Goal: Information Seeking & Learning: Compare options

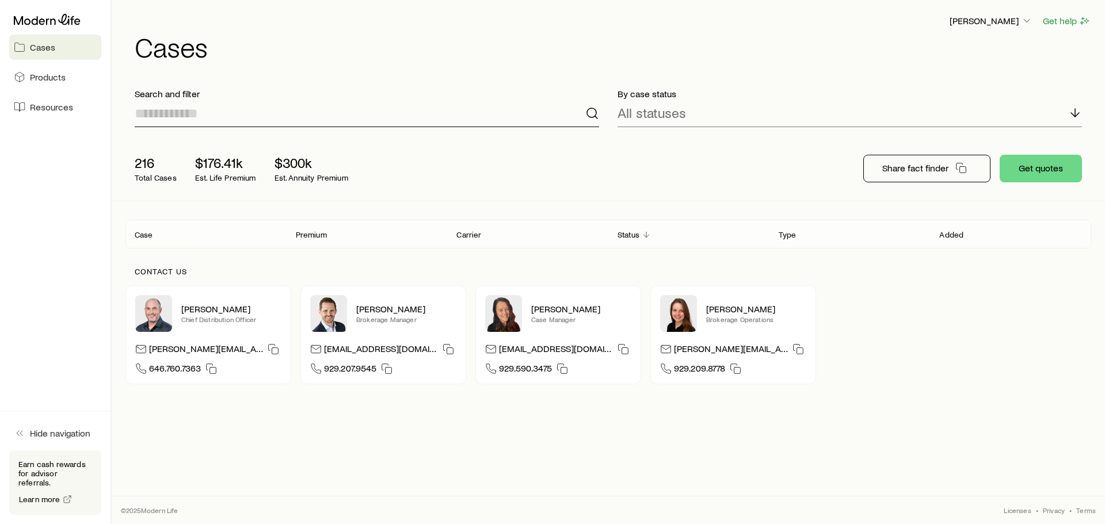
click at [413, 113] on input at bounding box center [367, 114] width 465 height 28
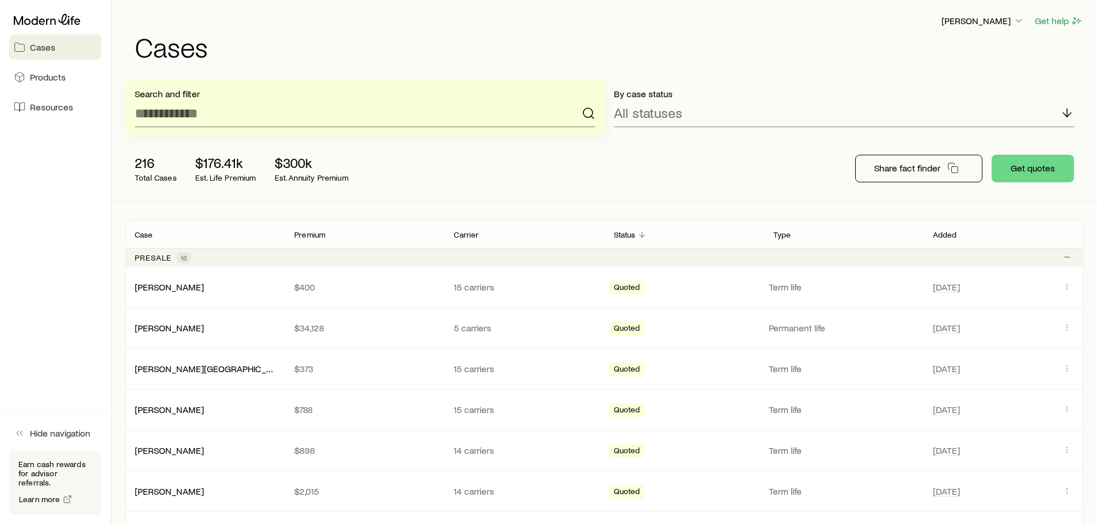
click at [478, 148] on div "216 Total Cases $176.41k Est. Life Premium $300k Est. Annuity Premium" at bounding box center [310, 169] width 368 height 46
click at [421, 120] on input at bounding box center [365, 114] width 461 height 28
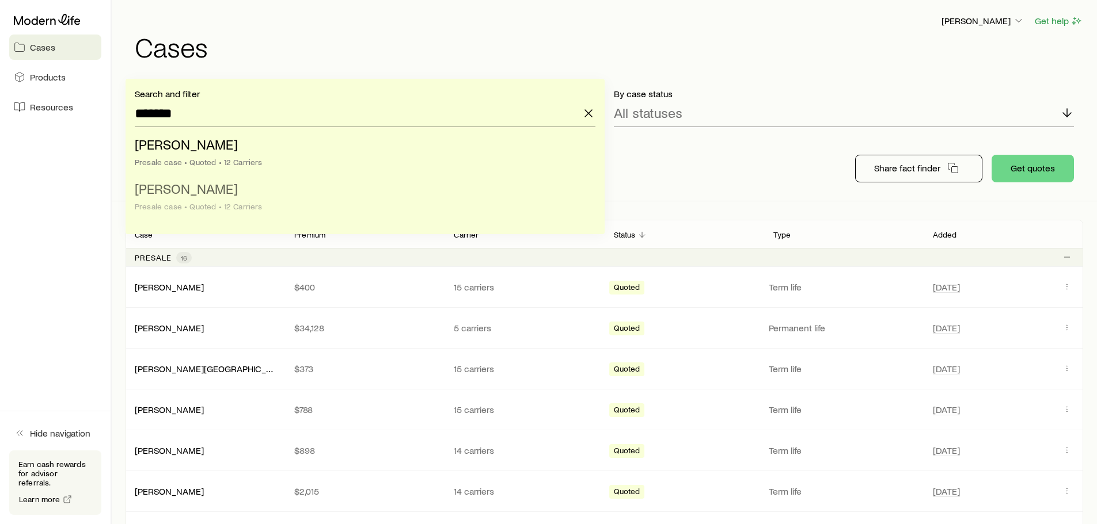
click at [240, 186] on li "[PERSON_NAME] case • Quoted • 12 Carriers" at bounding box center [362, 198] width 454 height 44
type input "**********"
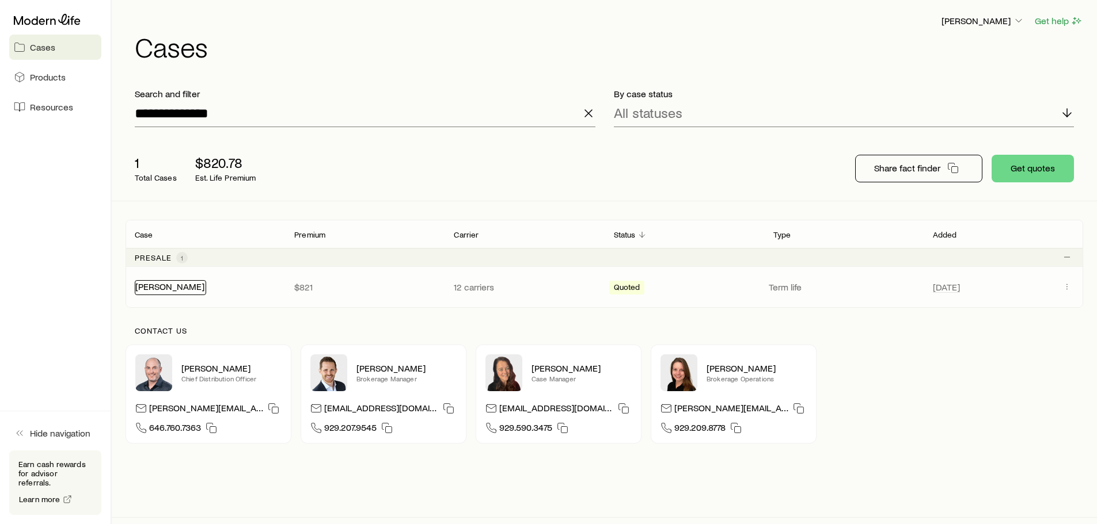
click at [169, 285] on link "[PERSON_NAME]" at bounding box center [169, 286] width 69 height 11
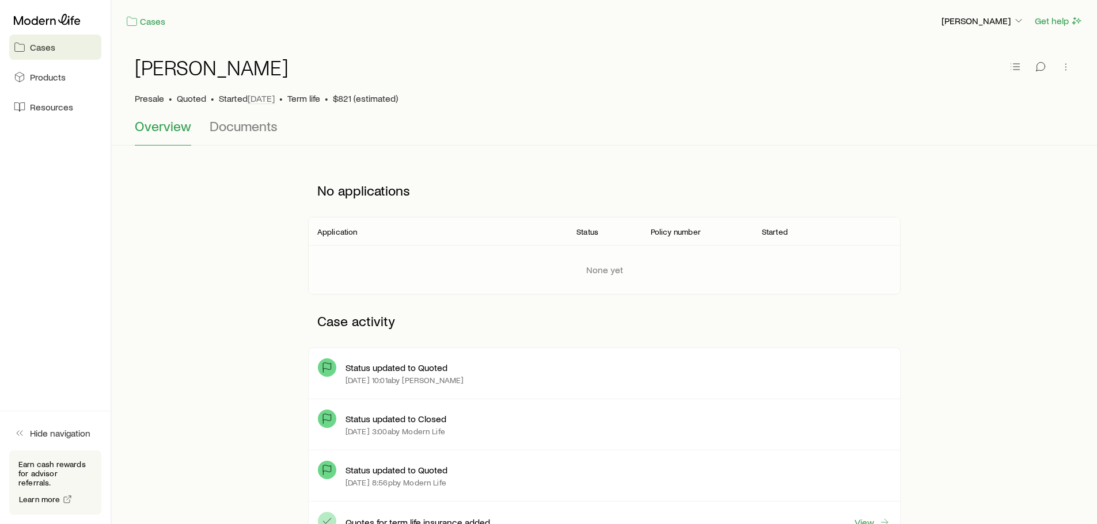
click at [1073, 62] on div "[PERSON_NAME] Presale • Quoted • Started [DATE] • Term life • $821 (estimated) …" at bounding box center [604, 94] width 985 height 104
click at [1069, 68] on icon "button" at bounding box center [1066, 67] width 12 height 12
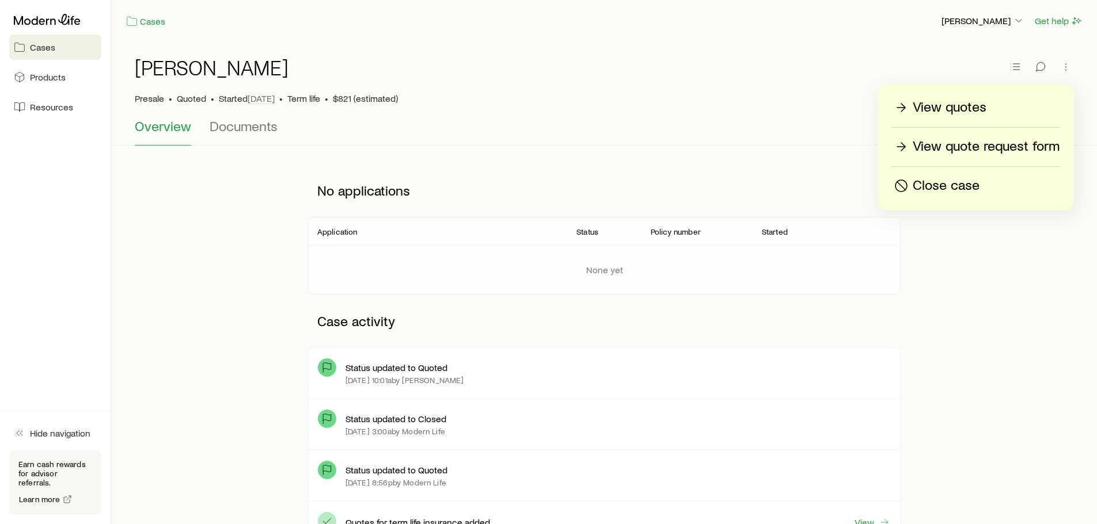
click at [960, 112] on p "View quotes" at bounding box center [950, 107] width 74 height 18
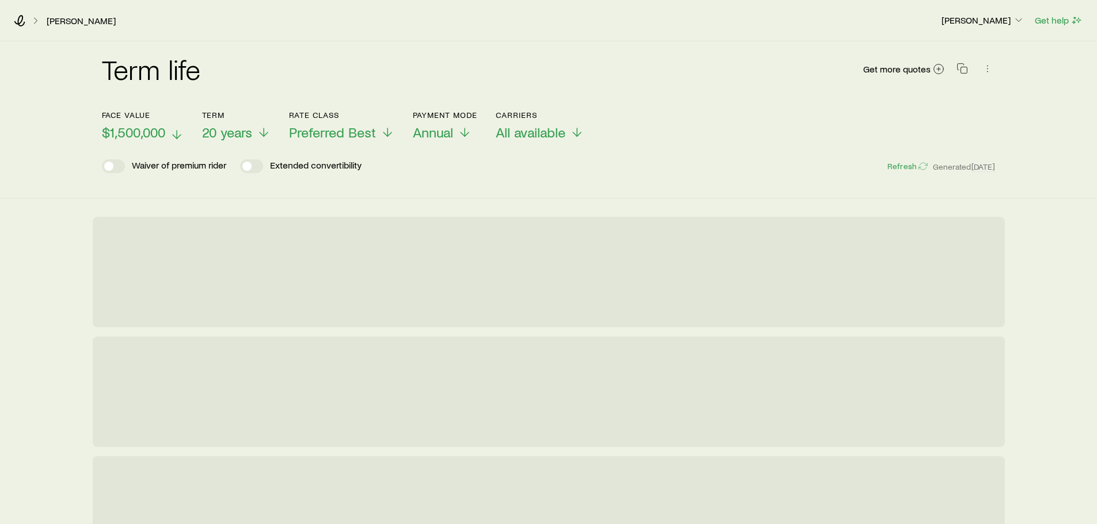
click at [157, 138] on span "$1,500,000" at bounding box center [133, 132] width 63 height 16
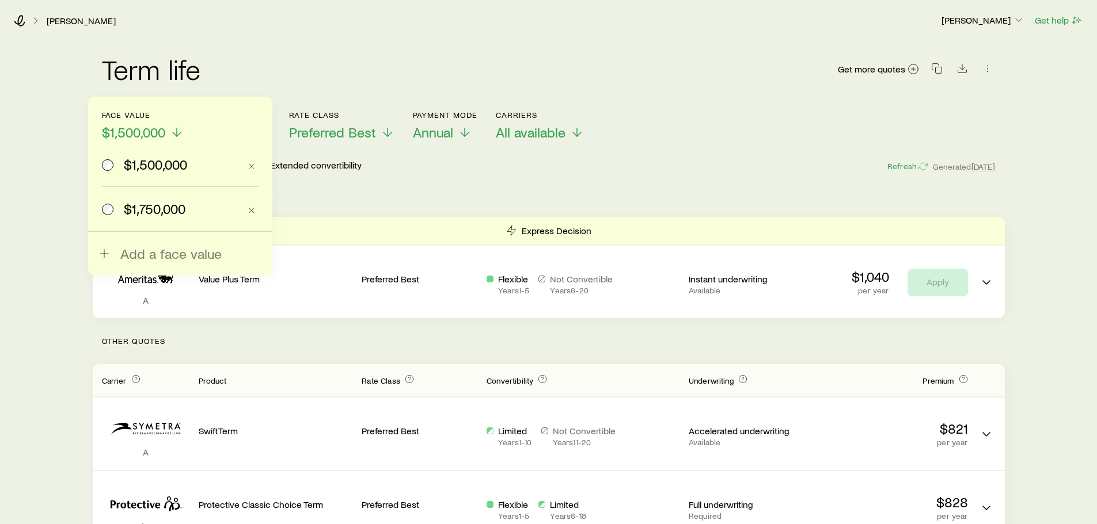
click at [173, 212] on span "$1,750,000" at bounding box center [155, 209] width 62 height 16
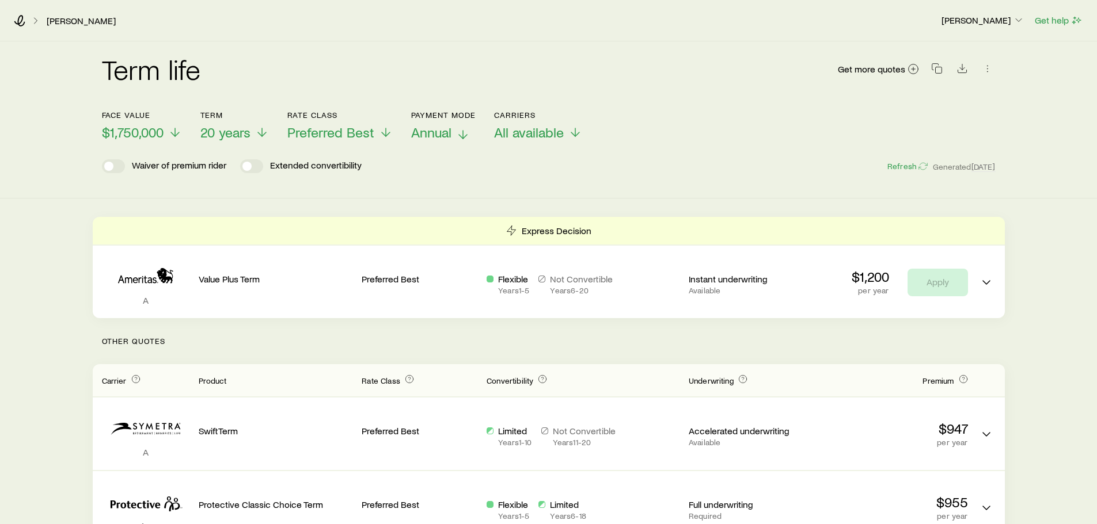
click at [436, 135] on span "Annual" at bounding box center [431, 132] width 40 height 16
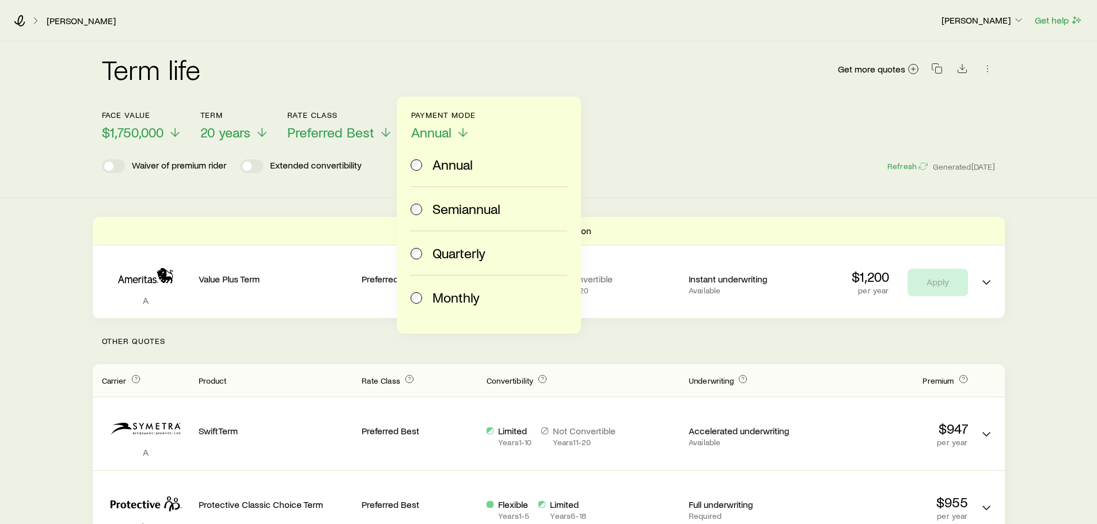
click at [451, 299] on span "Monthly" at bounding box center [455, 298] width 47 height 16
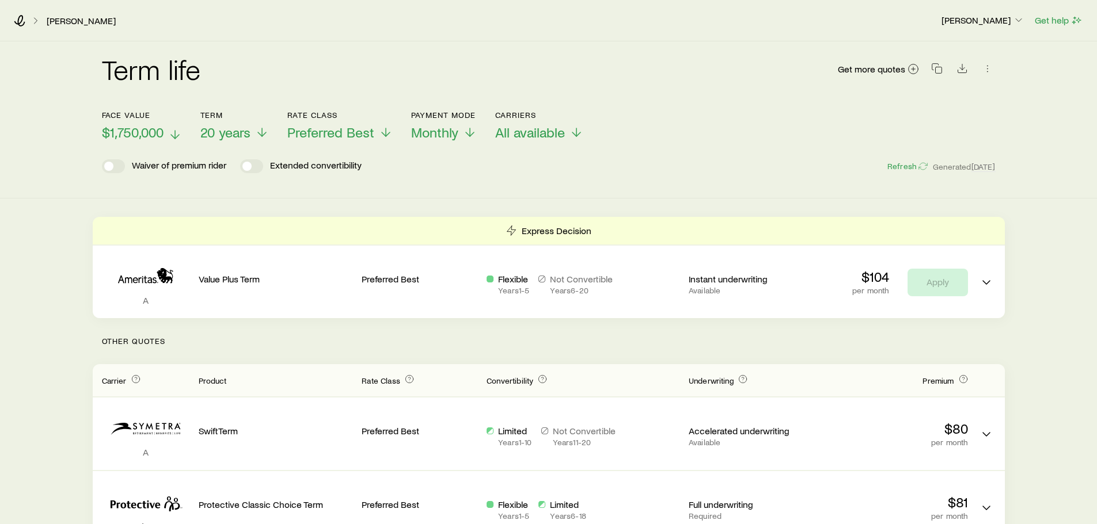
click at [149, 129] on span "$1,750,000" at bounding box center [133, 132] width 62 height 16
click at [453, 77] on div "Term life Get more quotes" at bounding box center [549, 75] width 894 height 41
click at [225, 130] on span "20 years" at bounding box center [225, 132] width 50 height 16
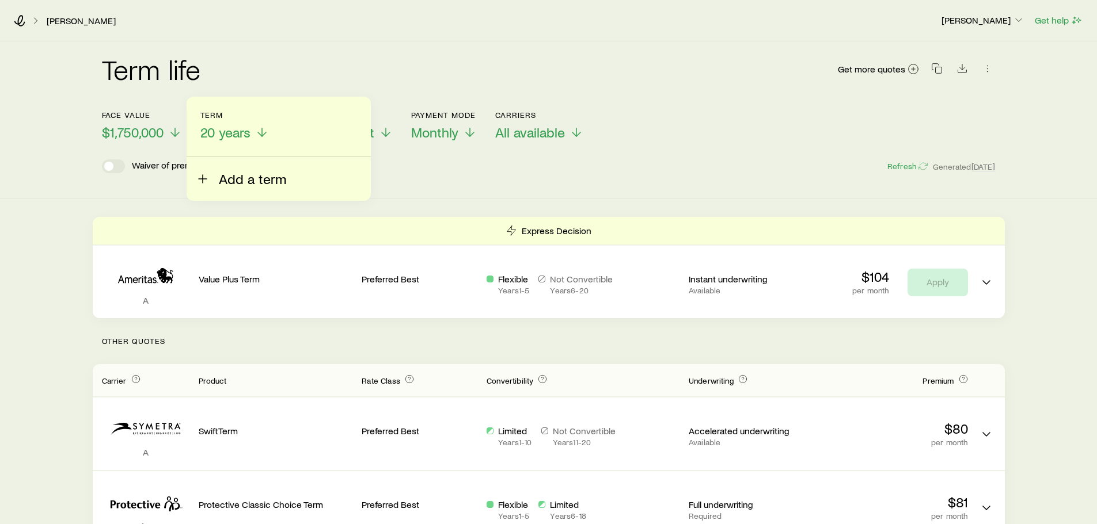
click at [245, 181] on span "Add a term" at bounding box center [252, 179] width 67 height 16
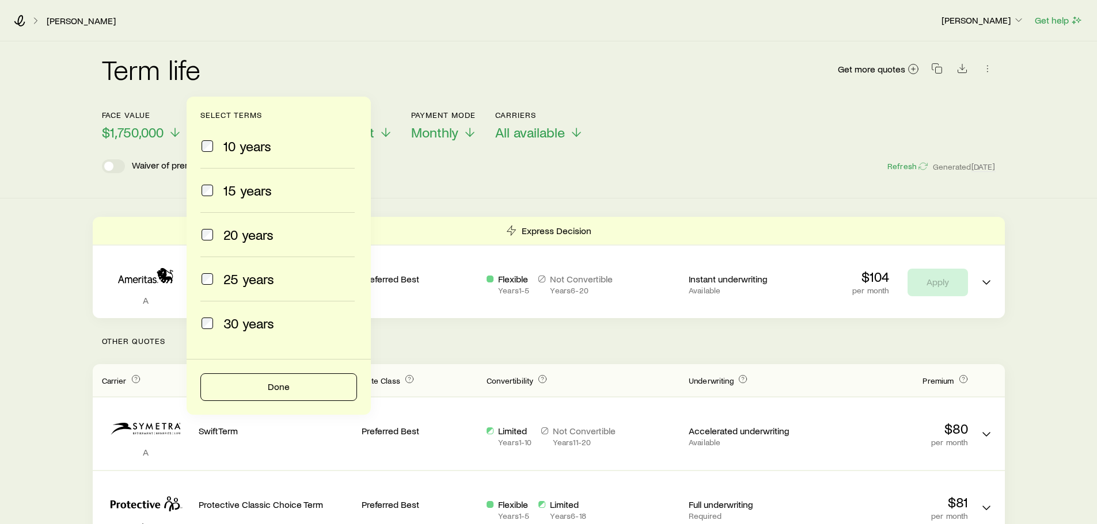
click at [216, 324] on div "30 years" at bounding box center [277, 324] width 154 height 16
click at [230, 383] on button "Done" at bounding box center [278, 388] width 157 height 28
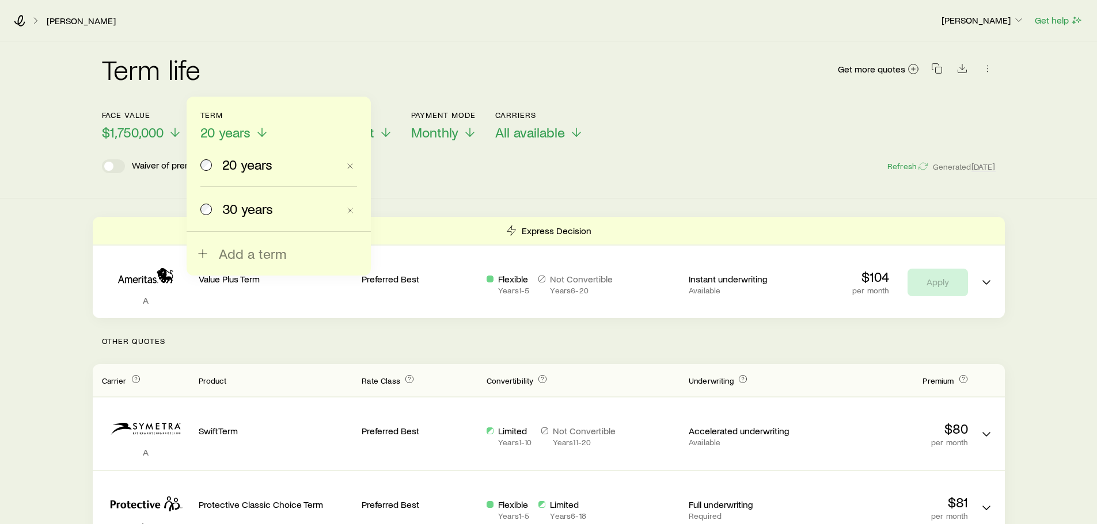
click at [214, 204] on div "30 years" at bounding box center [269, 209] width 138 height 16
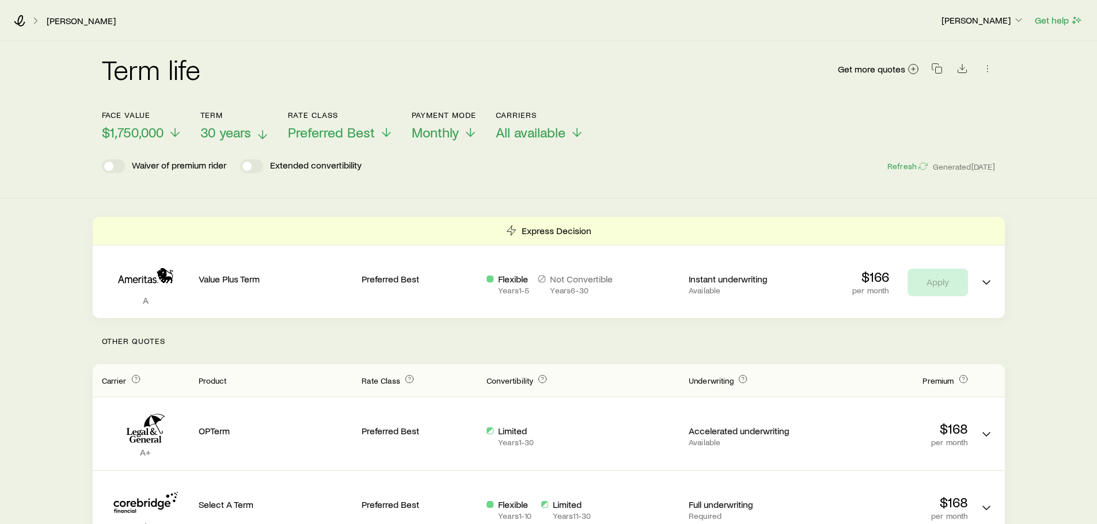
click at [242, 133] on span "30 years" at bounding box center [225, 132] width 51 height 16
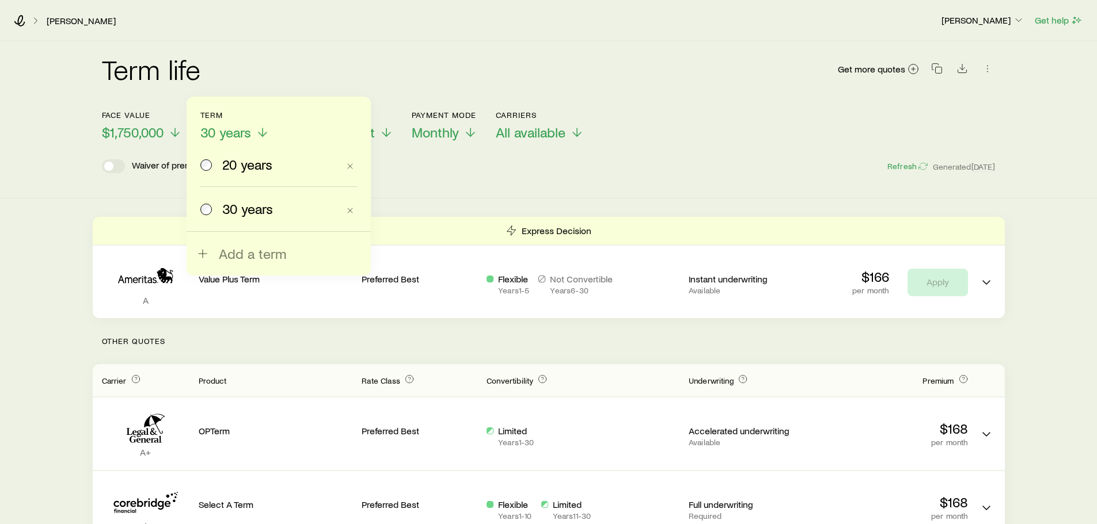
click at [227, 161] on span "20 years" at bounding box center [247, 165] width 50 height 16
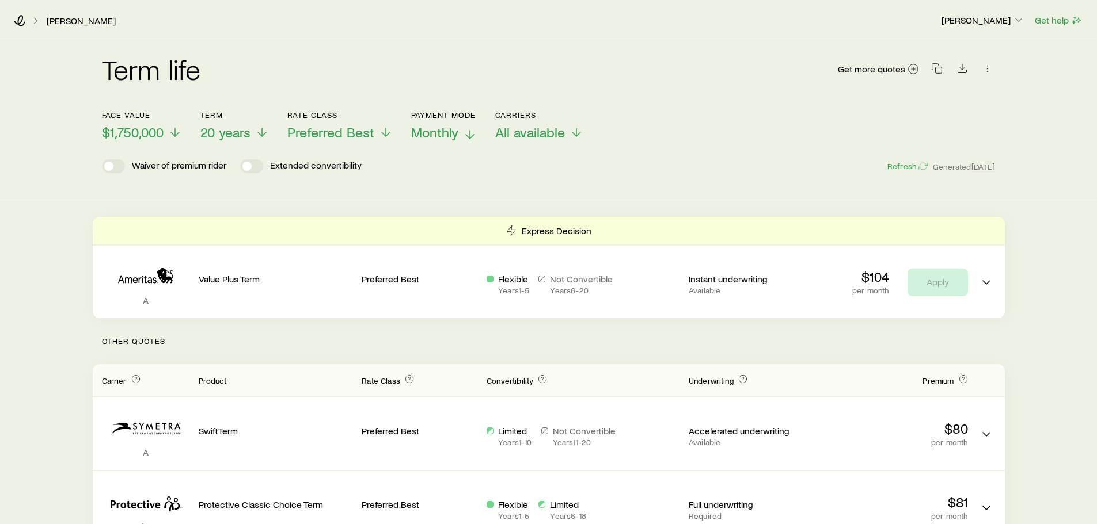
click at [448, 127] on span "Monthly" at bounding box center [434, 132] width 47 height 16
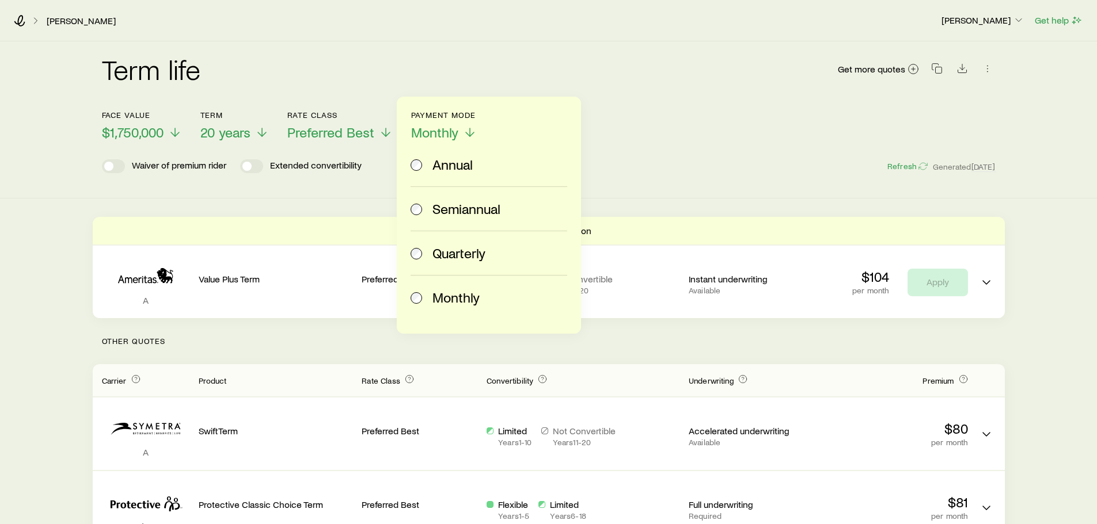
click at [473, 254] on span "Quarterly" at bounding box center [458, 253] width 53 height 16
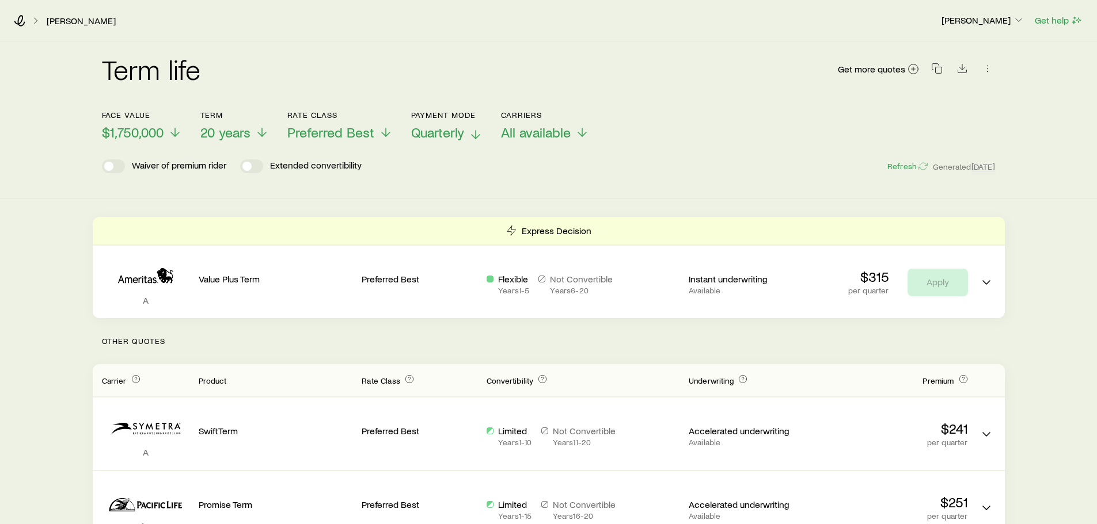
click at [459, 126] on span "Quarterly" at bounding box center [437, 132] width 53 height 16
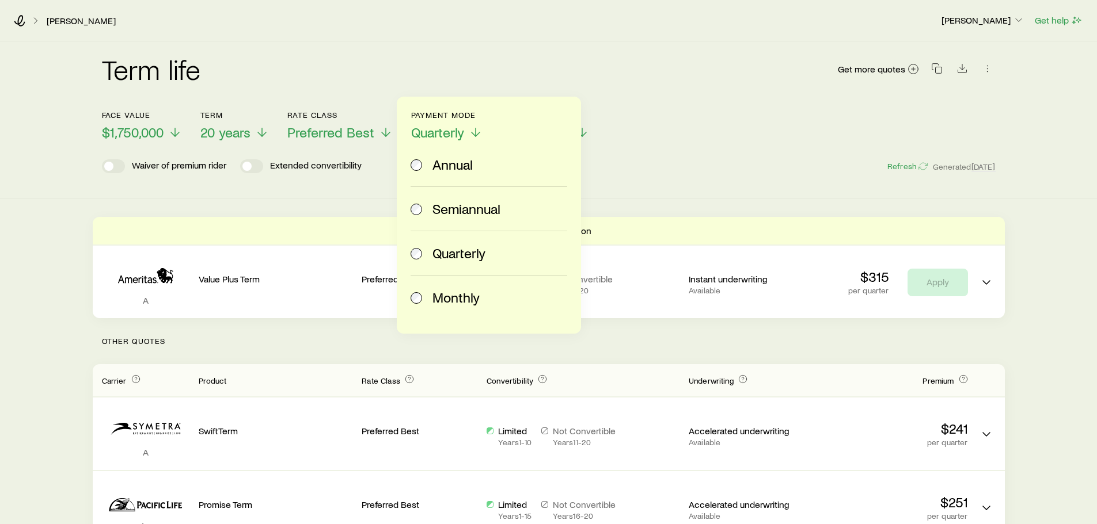
click at [439, 164] on span "Annual" at bounding box center [452, 165] width 40 height 16
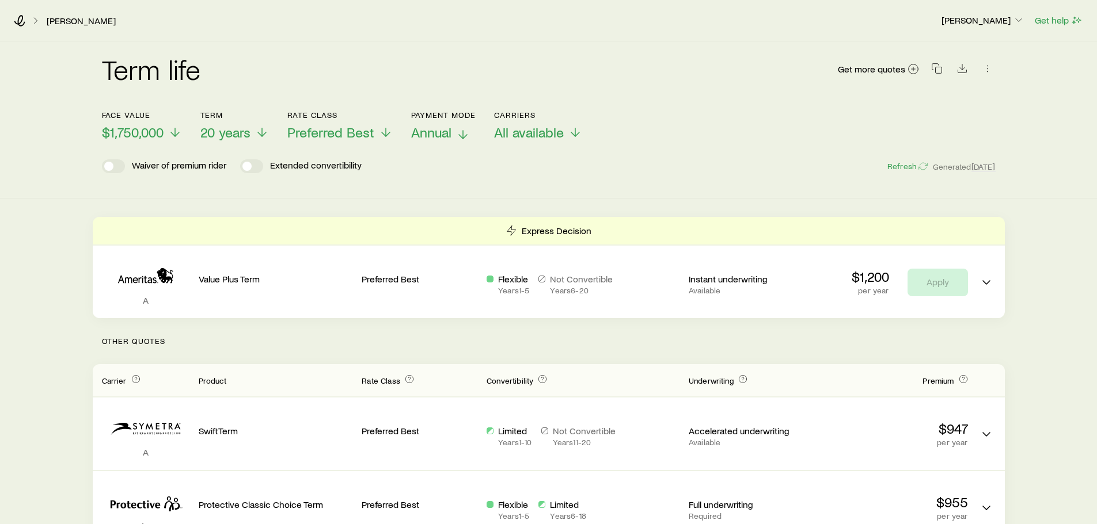
click at [431, 139] on span "Annual" at bounding box center [431, 132] width 40 height 16
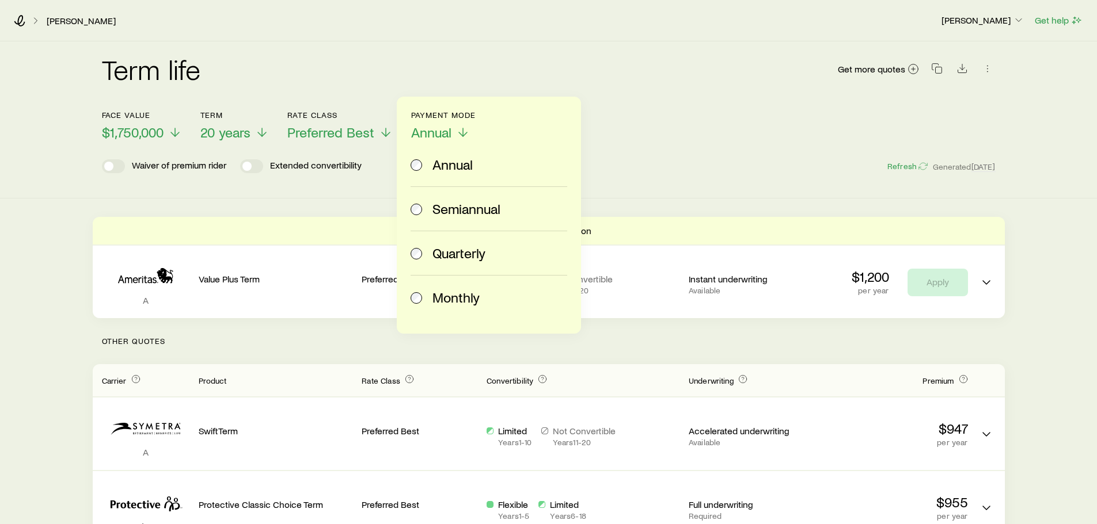
click at [447, 295] on span "Monthly" at bounding box center [455, 298] width 47 height 16
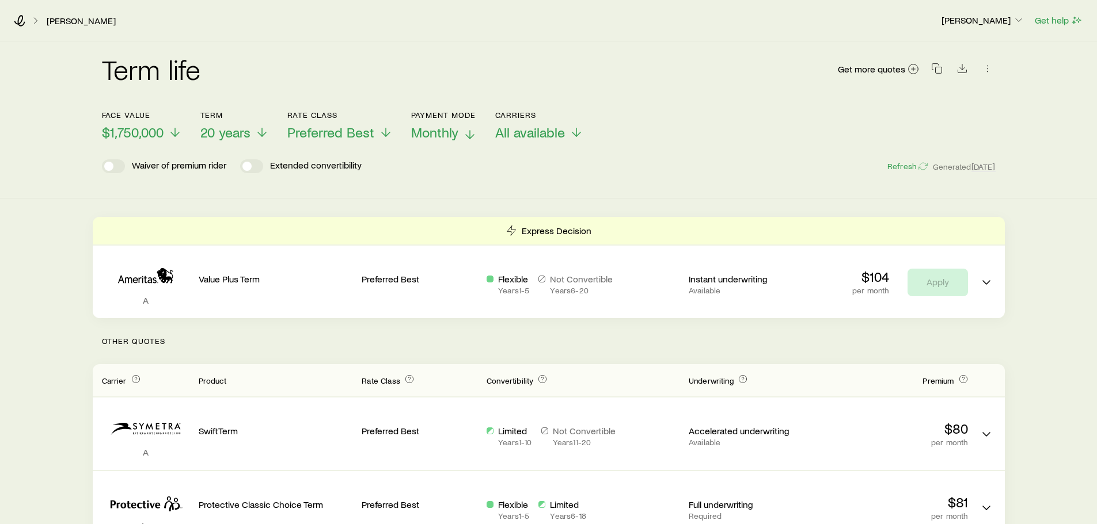
click at [442, 134] on span "Monthly" at bounding box center [434, 132] width 47 height 16
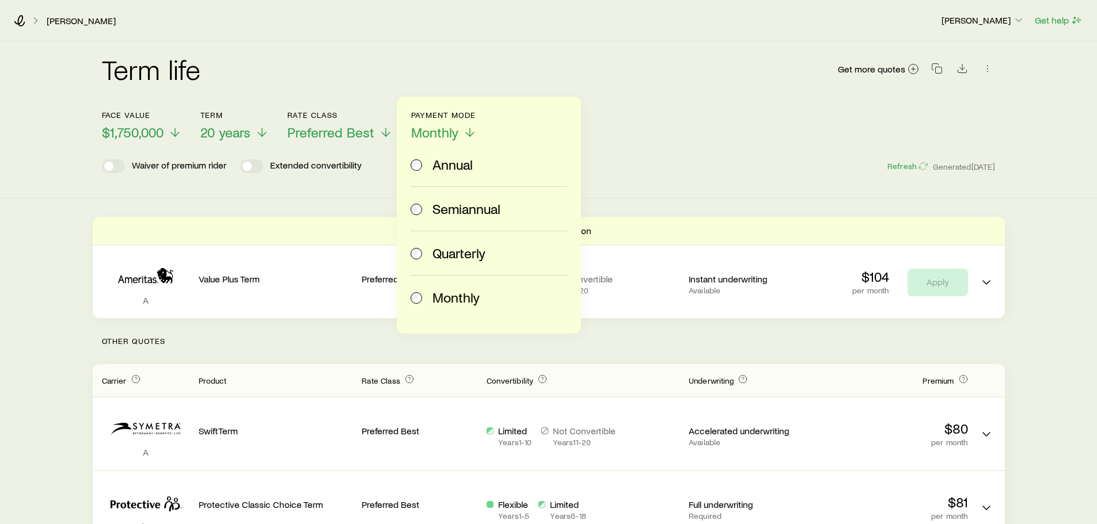
click at [449, 169] on span "Annual" at bounding box center [452, 165] width 40 height 16
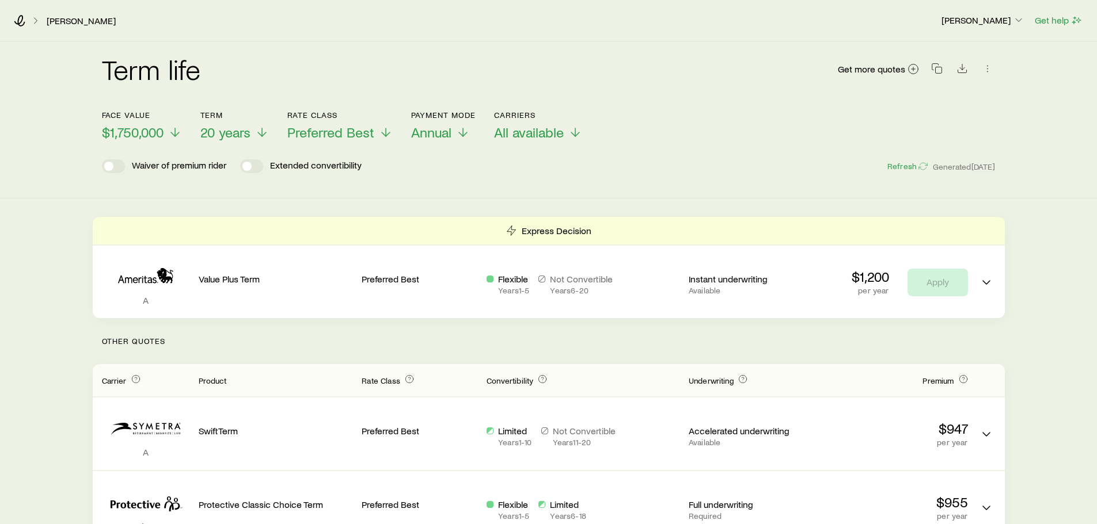
click at [706, 59] on div "Term life Get more quotes" at bounding box center [549, 75] width 894 height 41
